Goal: Find contact information: Find contact information

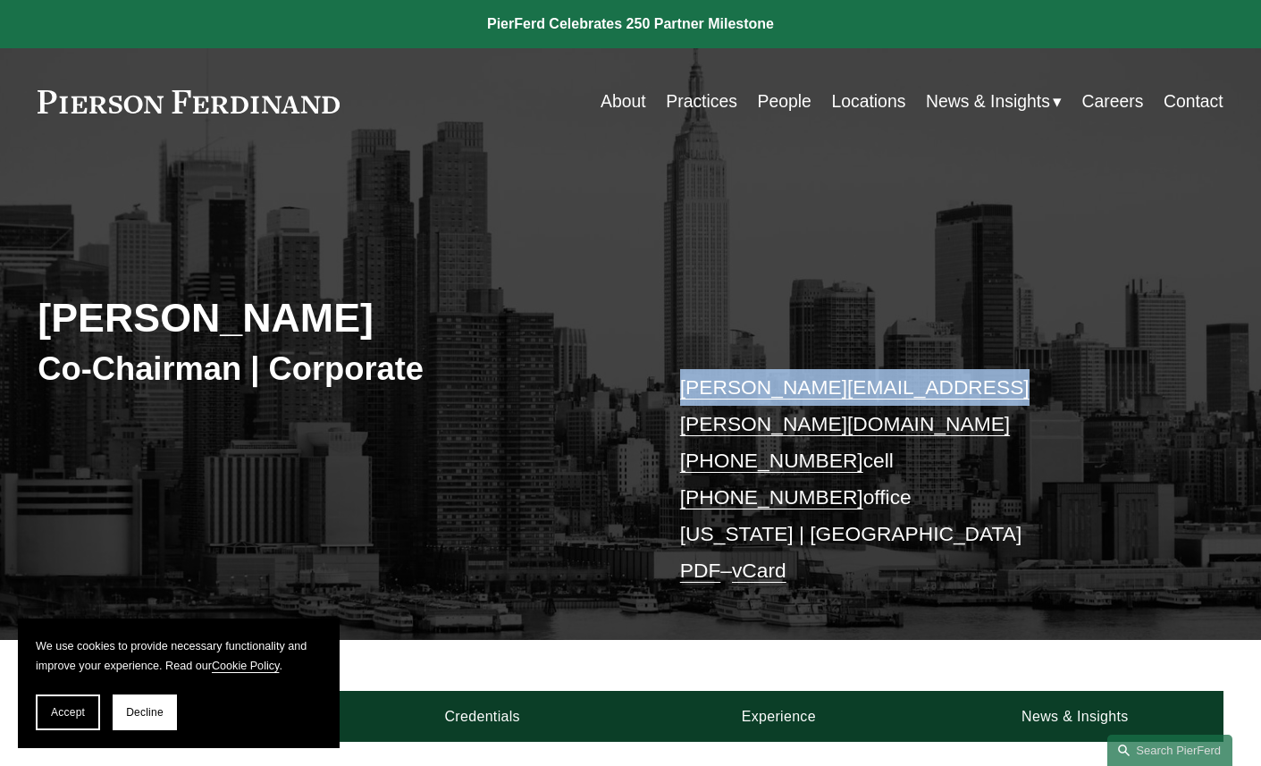
drag, startPoint x: 975, startPoint y: 385, endPoint x: 678, endPoint y: 382, distance: 296.8
click at [680, 382] on p "michael.pierson@pierferd.com +1.202.445.3779 cell +1.332.236.8074 office New Yo…" at bounding box center [927, 479] width 494 height 220
copy link "michael.pierson@pierferd.com"
click at [251, 99] on link at bounding box center [189, 101] width 302 height 23
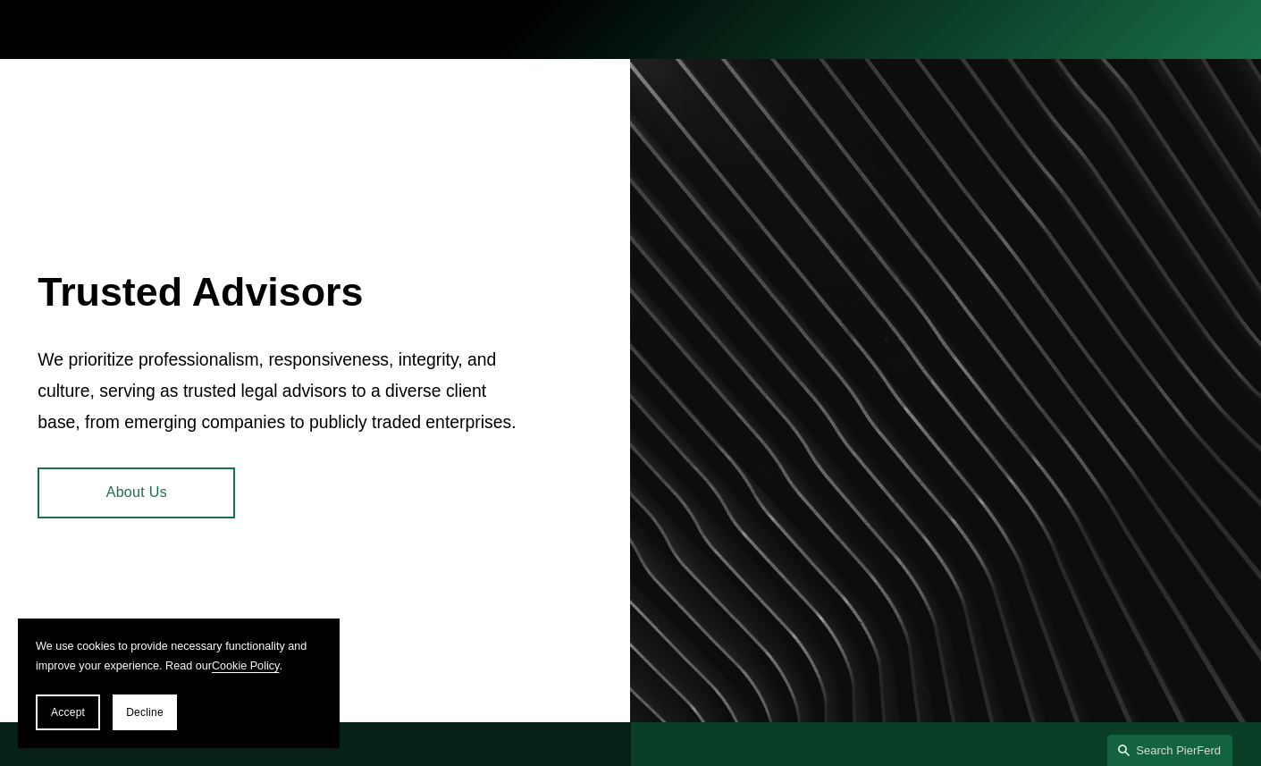
scroll to position [632, 0]
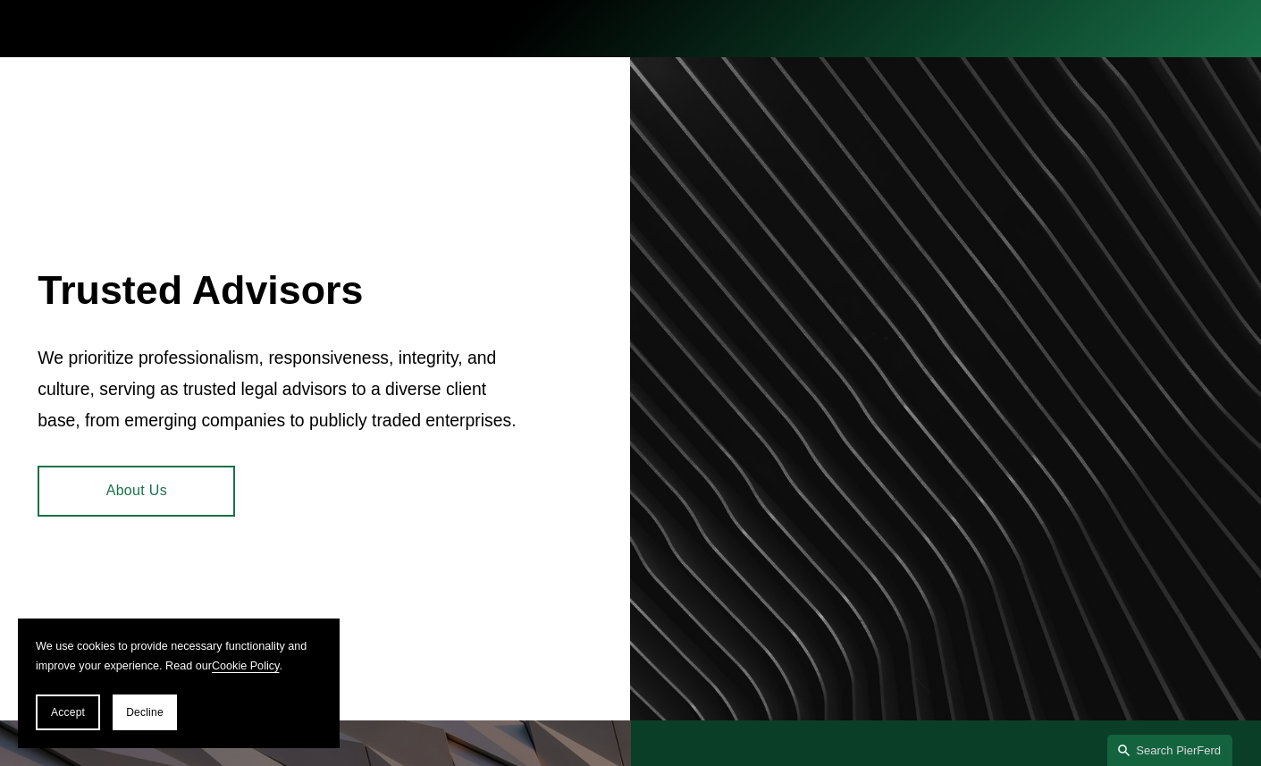
click at [159, 488] on link "About Us" at bounding box center [137, 491] width 198 height 51
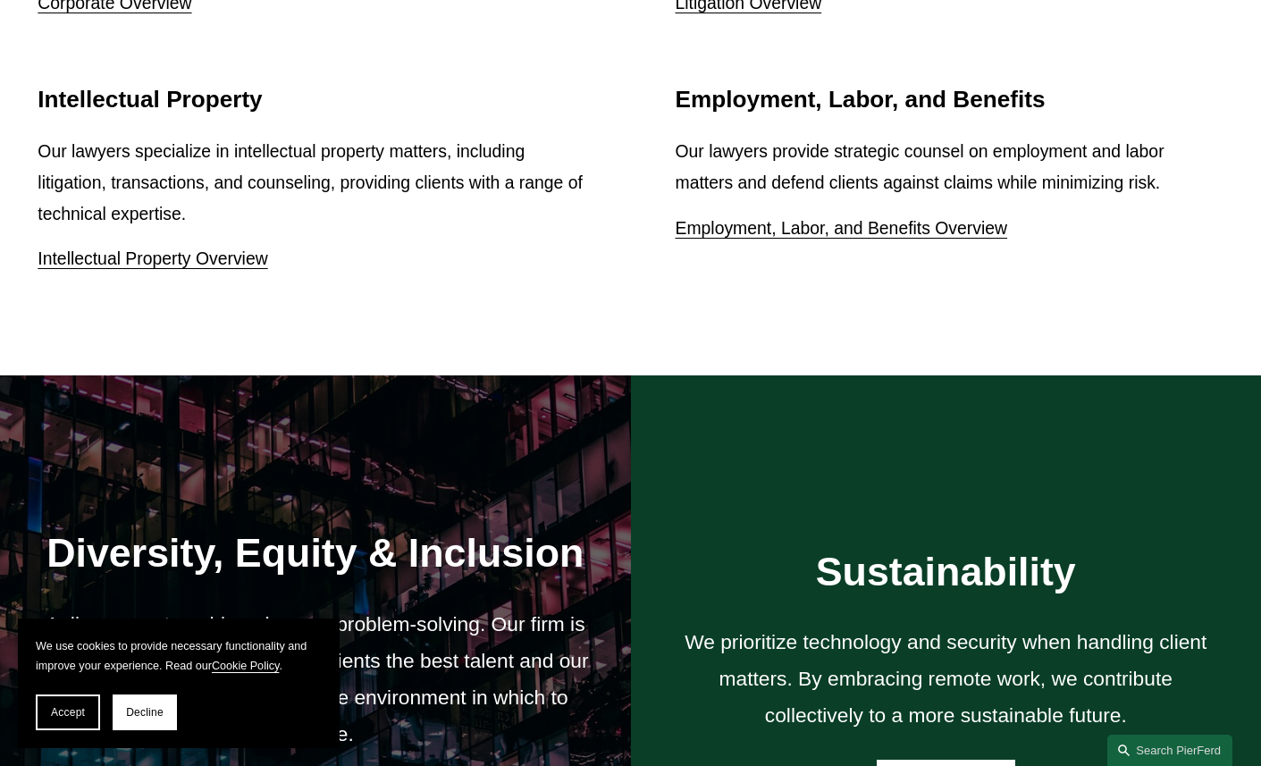
scroll to position [2475, 0]
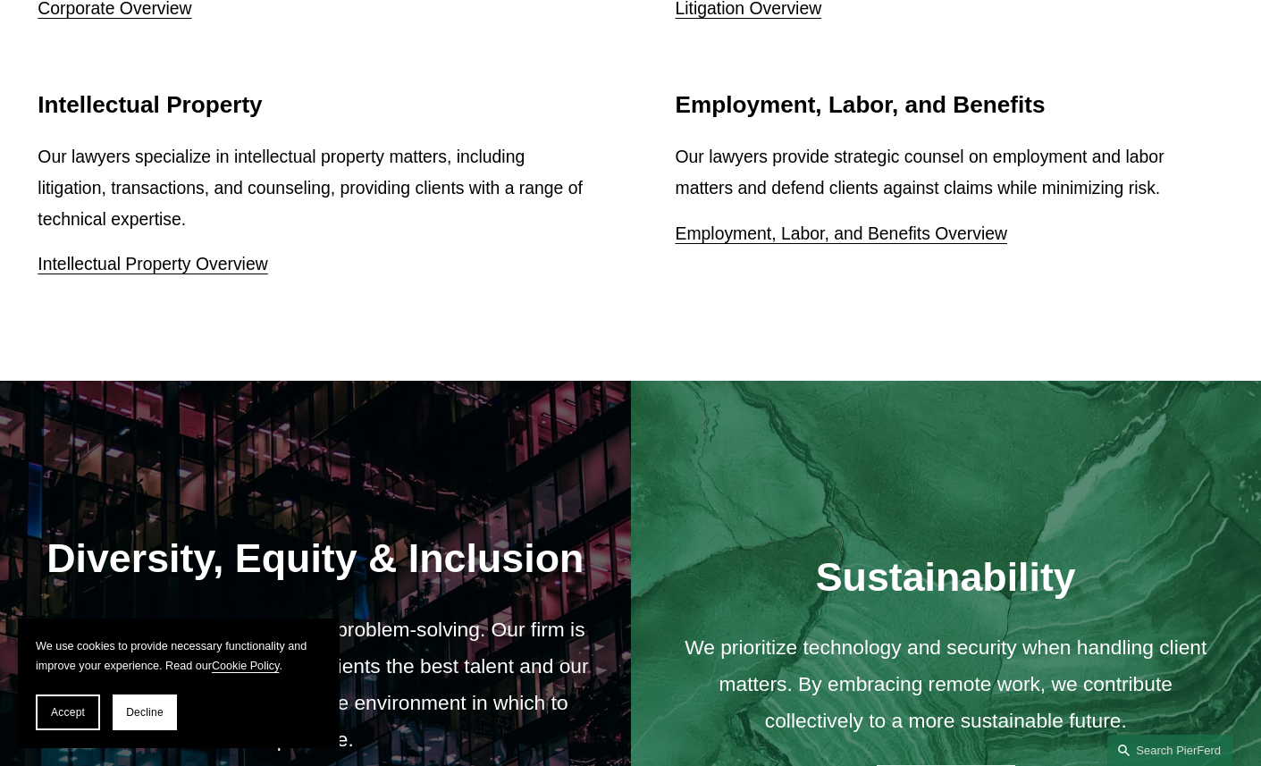
click at [752, 224] on link "Employment, Labor, and Benefits Overview" at bounding box center [842, 234] width 333 height 20
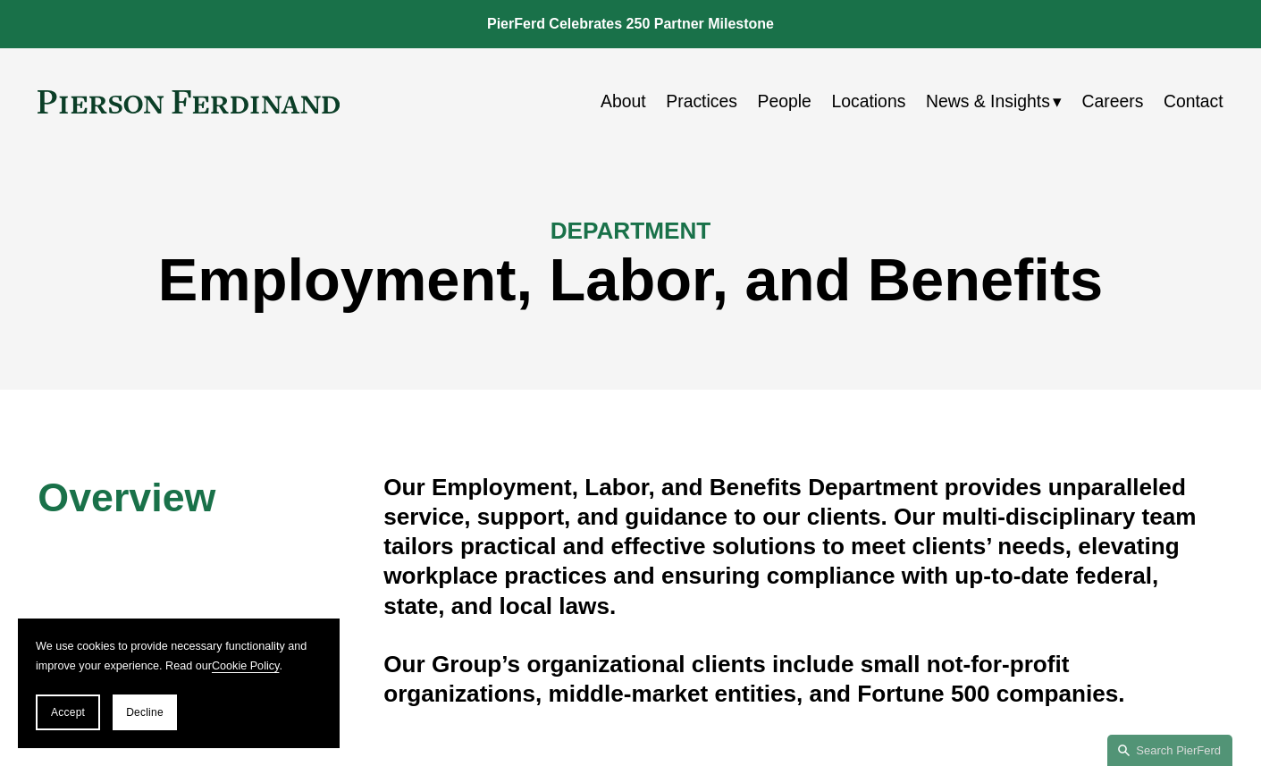
click at [775, 100] on link "People" at bounding box center [785, 101] width 54 height 35
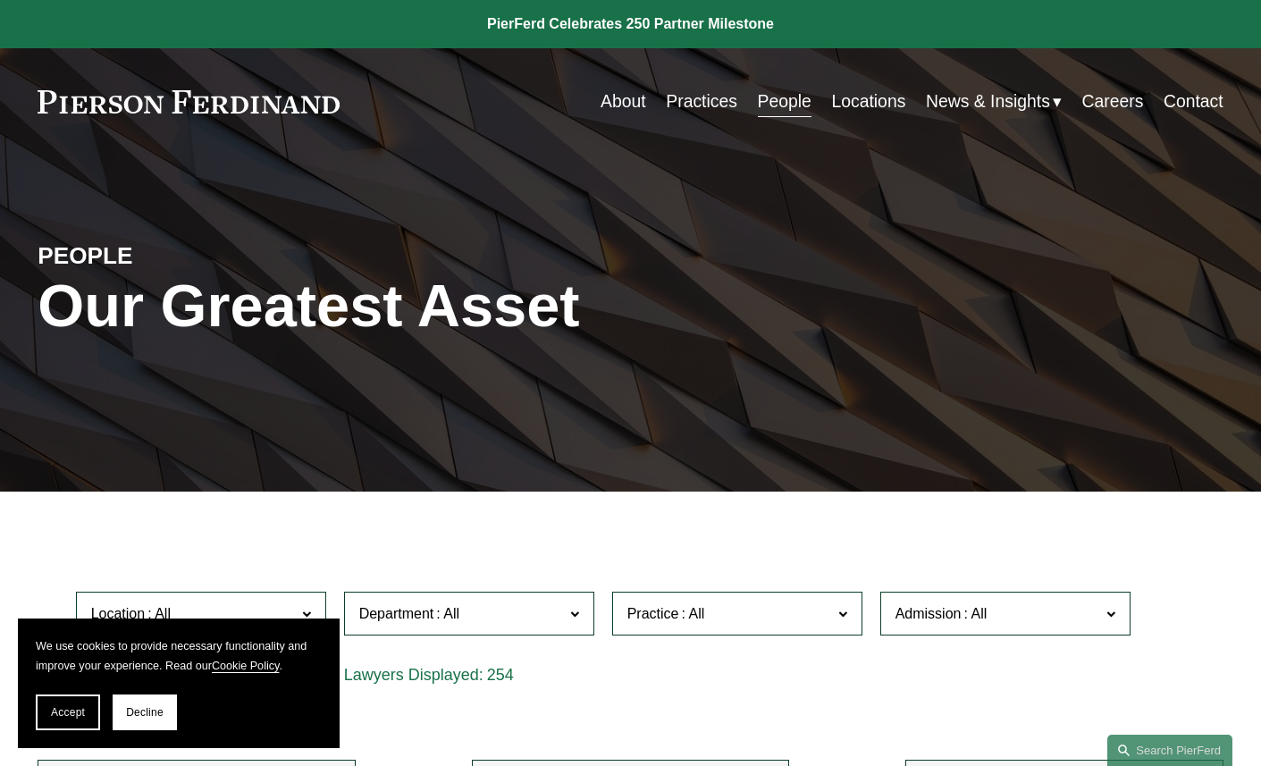
click at [718, 97] on link "Practices" at bounding box center [702, 101] width 72 height 35
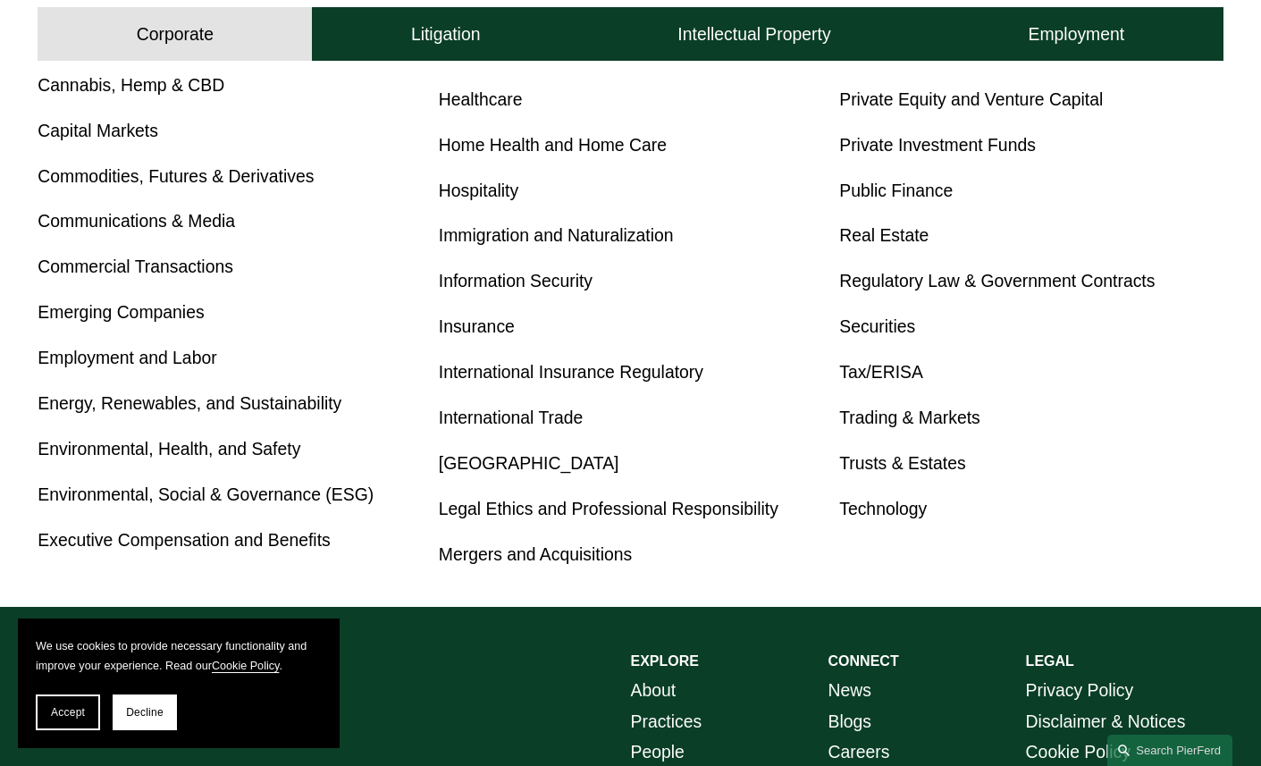
scroll to position [909, 0]
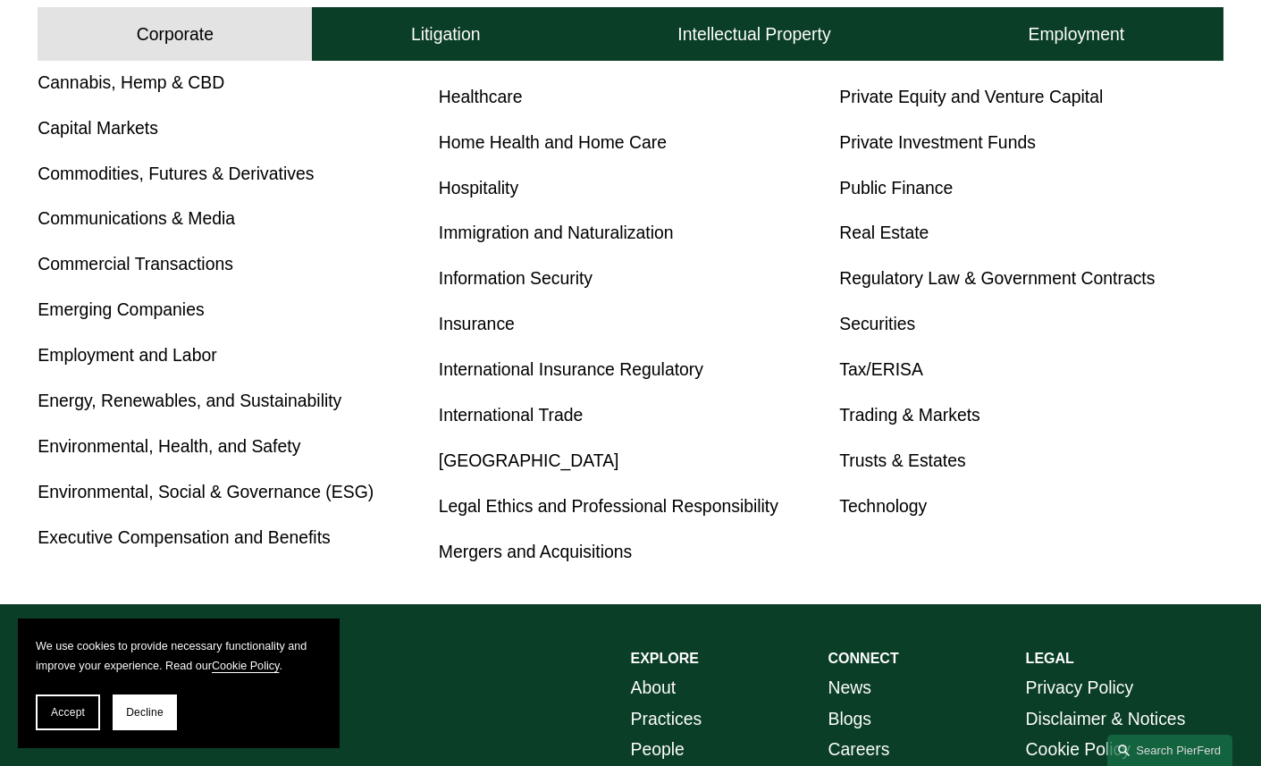
click at [878, 511] on link "Technology" at bounding box center [884, 506] width 88 height 20
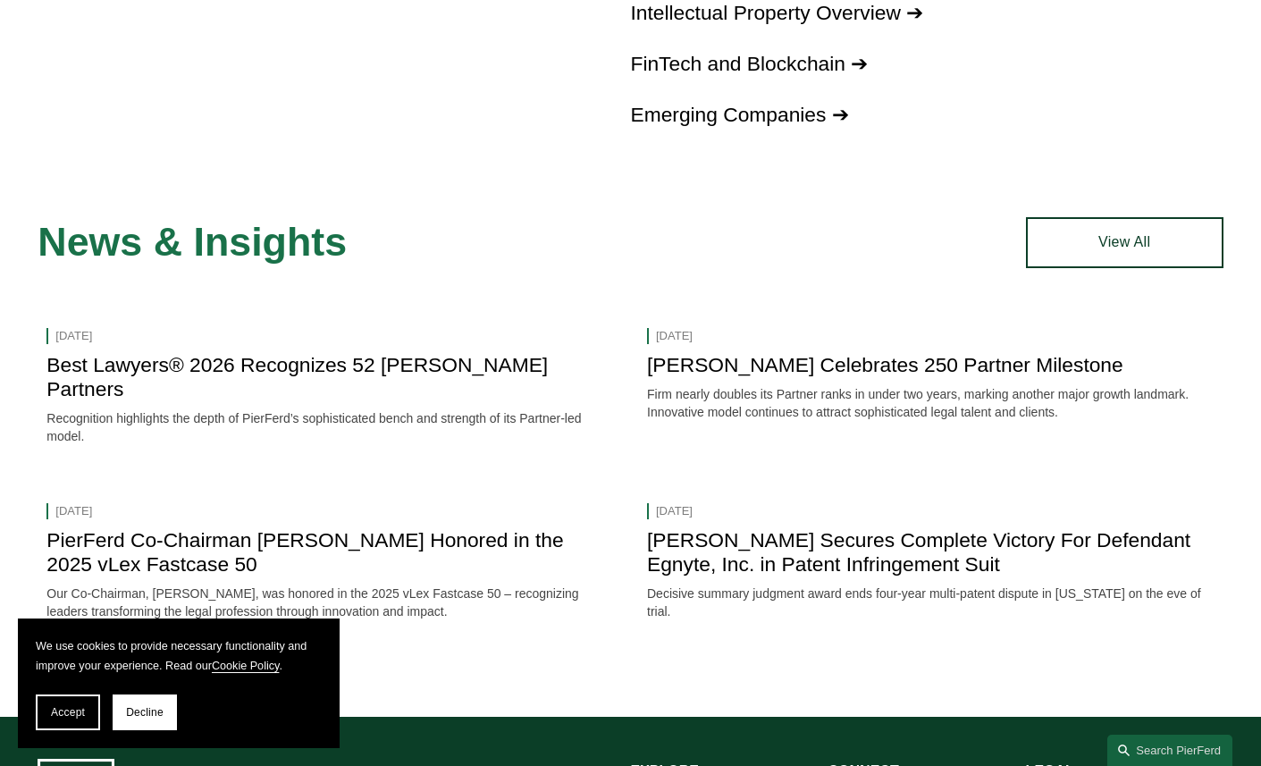
scroll to position [1413, 0]
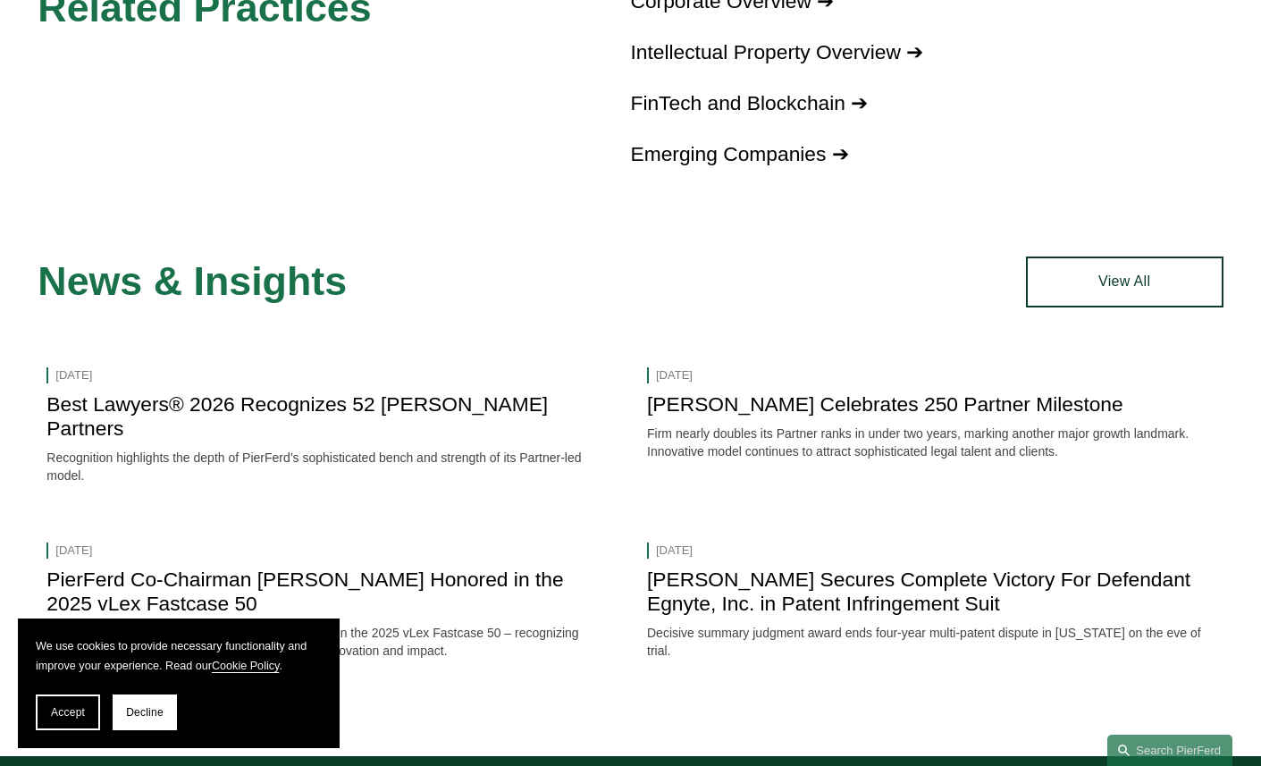
click at [1139, 275] on link "View All" at bounding box center [1125, 282] width 198 height 51
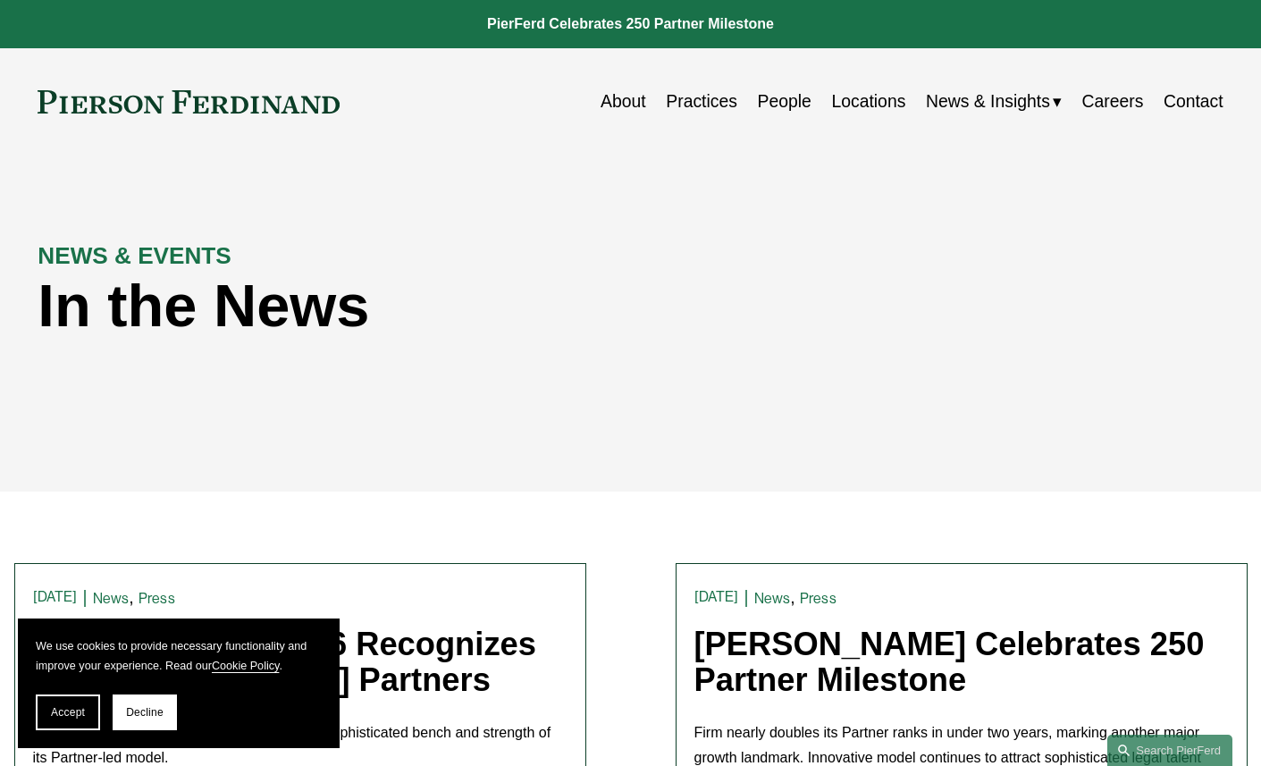
click at [854, 101] on link "Locations" at bounding box center [868, 101] width 74 height 35
